Goal: Information Seeking & Learning: Learn about a topic

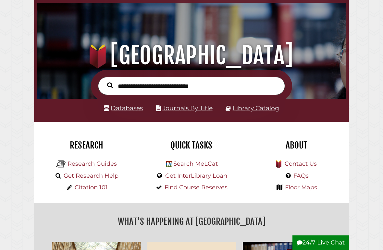
scroll to position [34, 0]
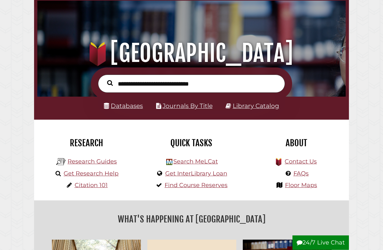
click at [69, 162] on link "Research Guides" at bounding box center [91, 161] width 49 height 7
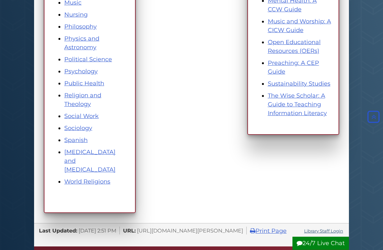
scroll to position [456, 0]
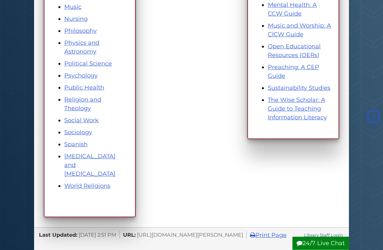
click at [73, 161] on link "[MEDICAL_DATA] and [MEDICAL_DATA]" at bounding box center [89, 165] width 51 height 25
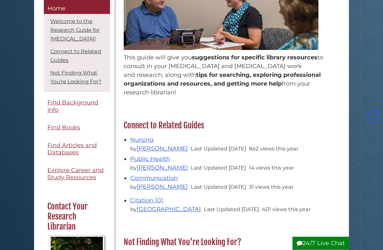
scroll to position [144, 0]
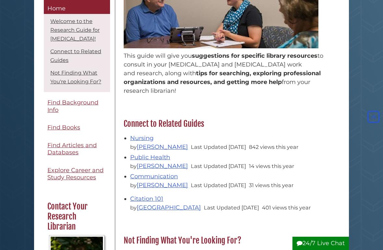
click at [51, 150] on span "Find Articles and Databases" at bounding box center [71, 149] width 49 height 15
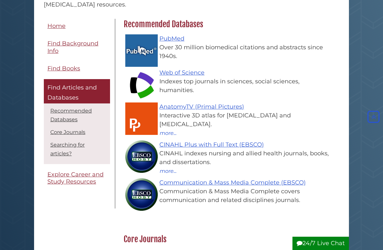
scroll to position [88, 0]
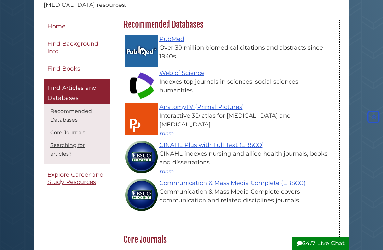
click at [295, 183] on link "Communication & Mass Media Complete (EBSCO)" at bounding box center [232, 183] width 146 height 7
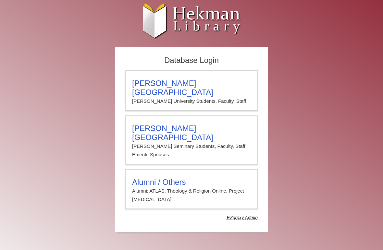
click at [174, 83] on h3 "[PERSON_NAME][GEOGRAPHIC_DATA]" at bounding box center [191, 88] width 119 height 18
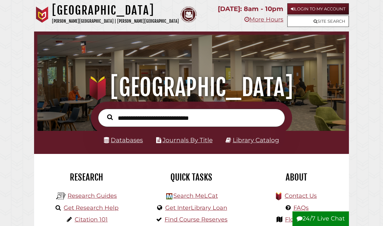
scroll to position [102, 305]
click at [198, 120] on input "text" at bounding box center [191, 118] width 187 height 18
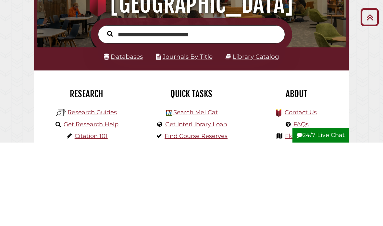
type input "**********"
click at [110, 113] on button "Search" at bounding box center [110, 117] width 12 height 9
